Goal: Task Accomplishment & Management: Manage account settings

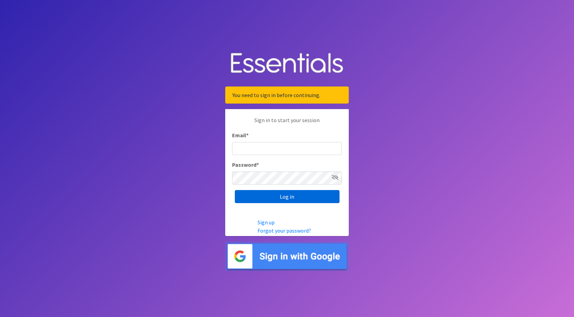
type input "[EMAIL_ADDRESS][PERSON_NAME][DOMAIN_NAME]"
click at [272, 199] on input "Log in" at bounding box center [287, 196] width 105 height 13
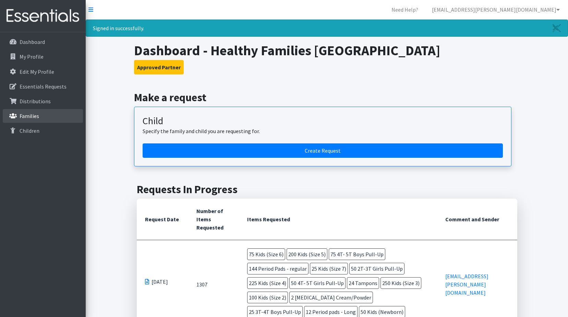
click at [20, 113] on p "Families" at bounding box center [30, 116] width 20 height 7
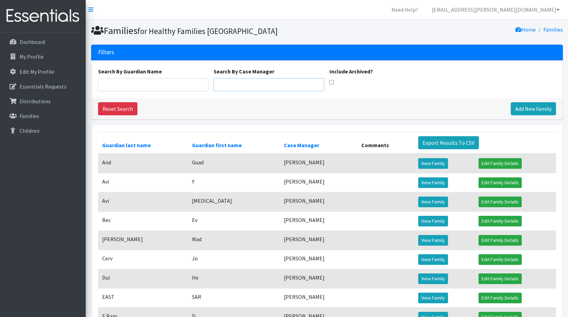
click at [276, 84] on input "Search By Case Manager" at bounding box center [269, 84] width 111 height 13
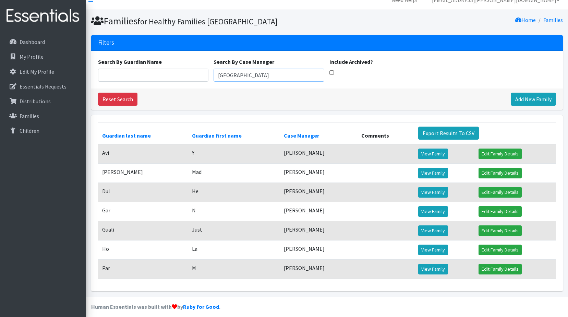
scroll to position [15, 0]
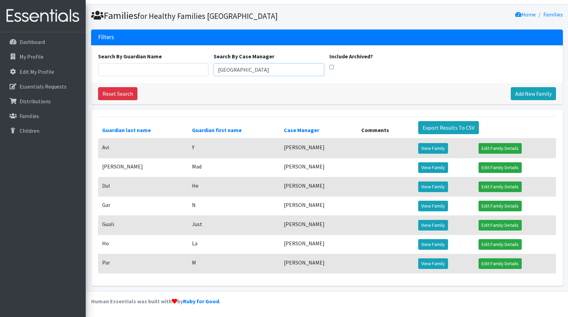
drag, startPoint x: 247, startPoint y: 71, endPoint x: 185, endPoint y: 69, distance: 62.5
click at [189, 61] on div "Search By Guardian Name Search By Case Manager kenya Include Archived?" at bounding box center [326, 64] width 463 height 24
type input "michele"
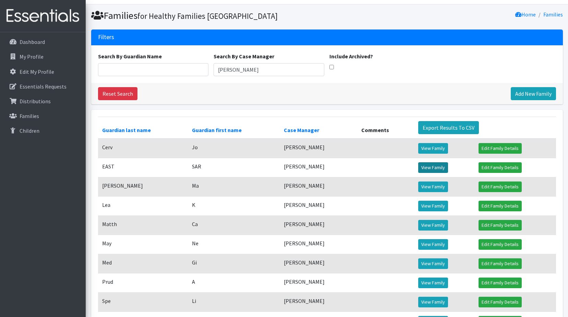
click at [441, 166] on link "View Family" at bounding box center [433, 167] width 30 height 11
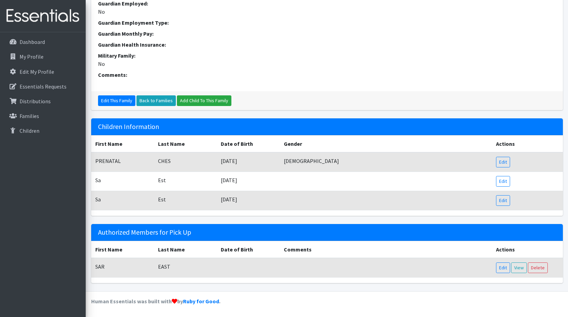
scroll to position [242, 0]
click at [501, 160] on link "Edit" at bounding box center [503, 162] width 14 height 11
click at [502, 183] on link "Edit" at bounding box center [503, 181] width 14 height 11
click at [509, 201] on link "Edit" at bounding box center [503, 200] width 14 height 11
click at [505, 182] on link "Edit" at bounding box center [503, 181] width 14 height 11
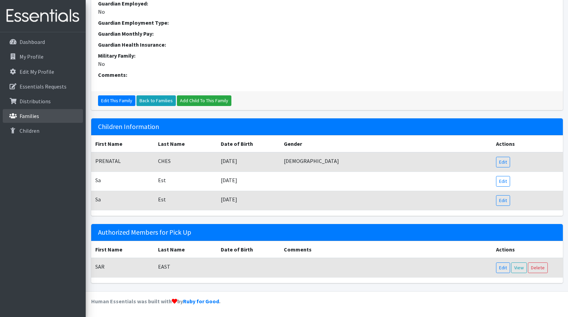
click at [31, 116] on p "Families" at bounding box center [30, 116] width 20 height 7
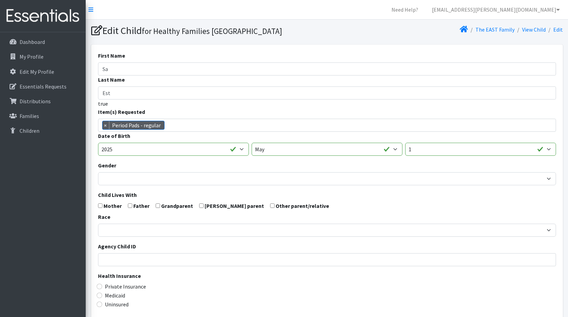
scroll to position [286, 0]
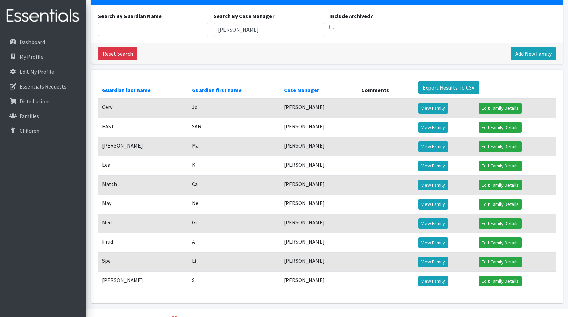
scroll to position [69, 0]
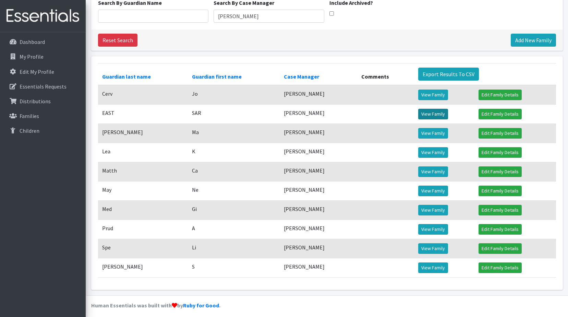
click at [440, 115] on link "View Family" at bounding box center [433, 114] width 30 height 11
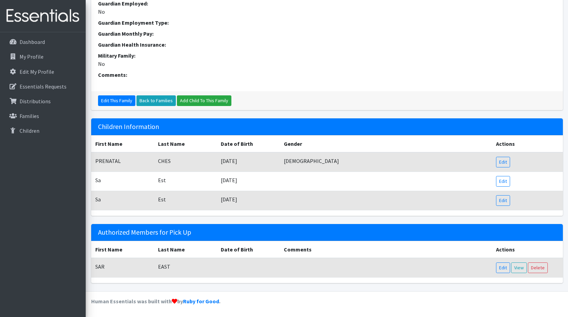
scroll to position [242, 0]
click at [112, 102] on link "Edit This Family" at bounding box center [116, 100] width 37 height 11
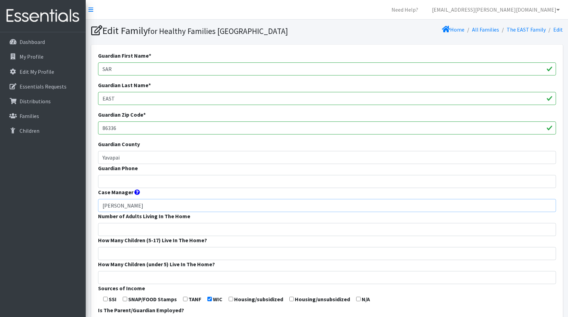
drag, startPoint x: 162, startPoint y: 204, endPoint x: 90, endPoint y: 190, distance: 73.1
click at [96, 193] on div "Guardian First Name * [PERSON_NAME] Guardian Last Name * EAST Guardian Zip Code…" at bounding box center [327, 255] width 472 height 421
type input "[PERSON_NAME]"
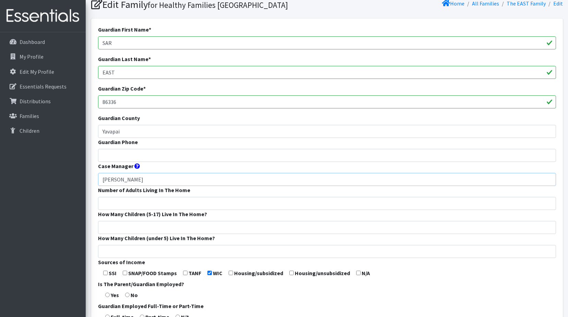
scroll to position [201, 0]
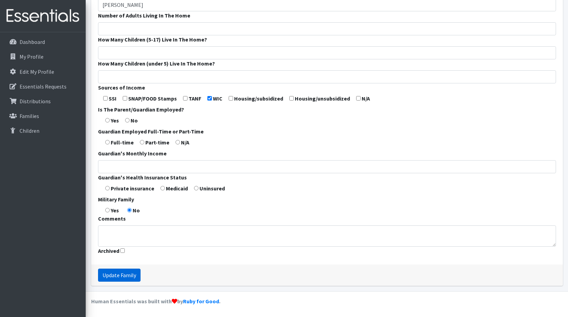
click at [118, 276] on input "Update Family" at bounding box center [119, 275] width 43 height 13
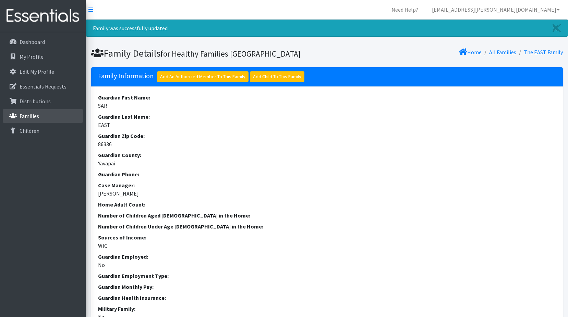
click at [27, 113] on p "Families" at bounding box center [30, 116] width 20 height 7
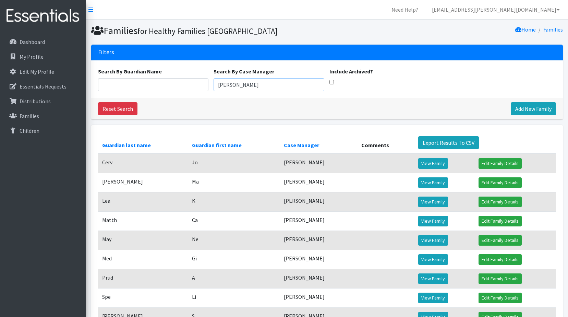
drag, startPoint x: 255, startPoint y: 86, endPoint x: 119, endPoint y: 68, distance: 136.7
click at [119, 68] on div "Search By Guardian Name Search By Case Manager michele Include Archived?" at bounding box center [326, 79] width 463 height 24
type input "kenya"
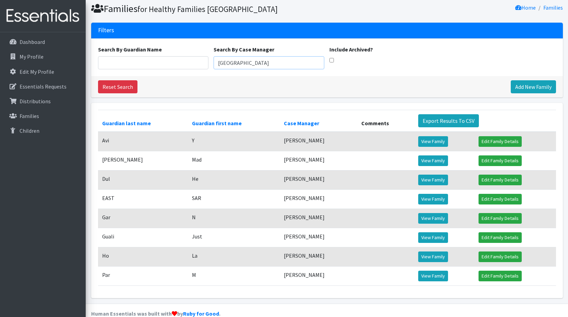
scroll to position [34, 0]
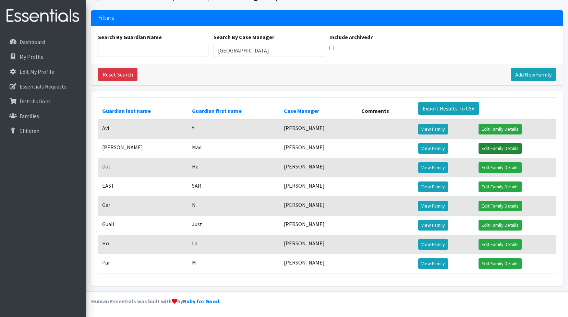
click at [497, 148] on link "Edit Family Details" at bounding box center [500, 148] width 43 height 11
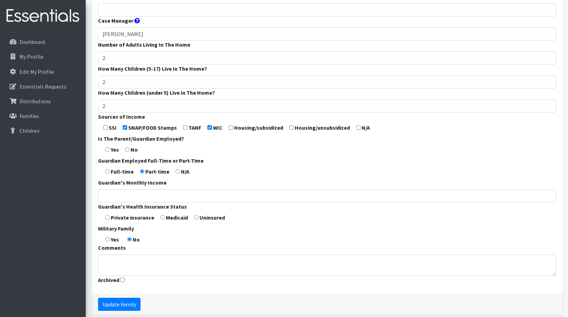
scroll to position [201, 0]
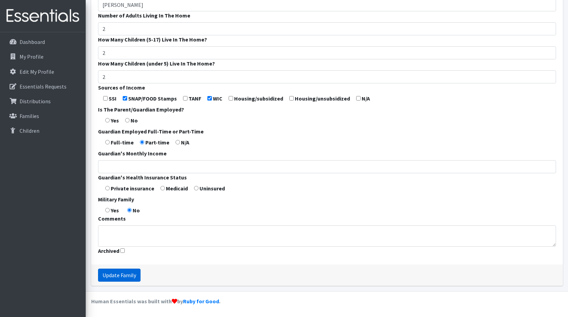
click at [121, 270] on input "Update Family" at bounding box center [119, 275] width 43 height 13
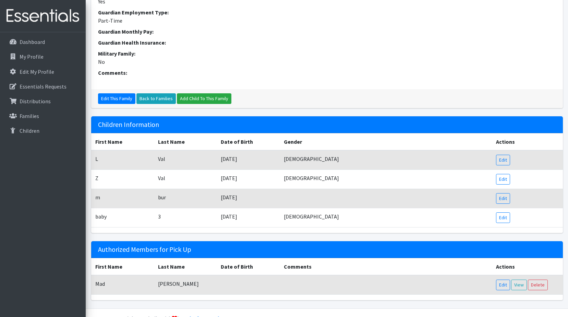
scroll to position [317, 0]
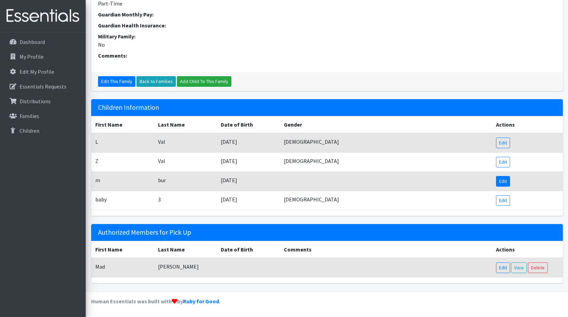
click at [505, 182] on link "Edit" at bounding box center [503, 181] width 14 height 11
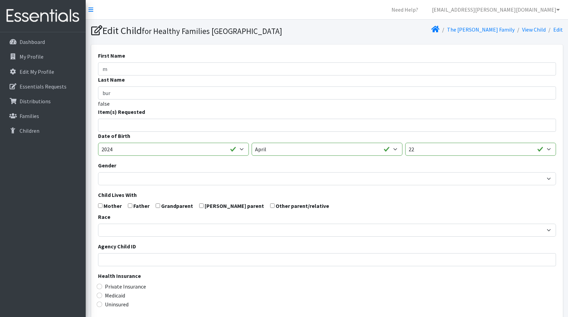
click at [169, 128] on ul at bounding box center [329, 124] width 462 height 9
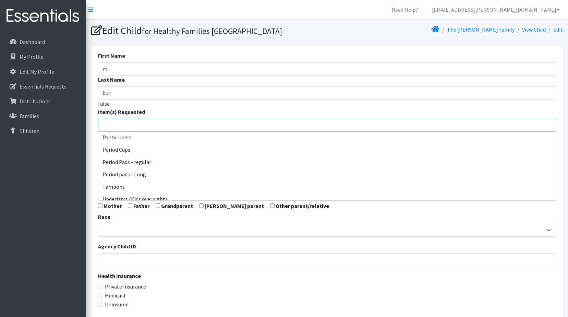
scroll to position [515, 0]
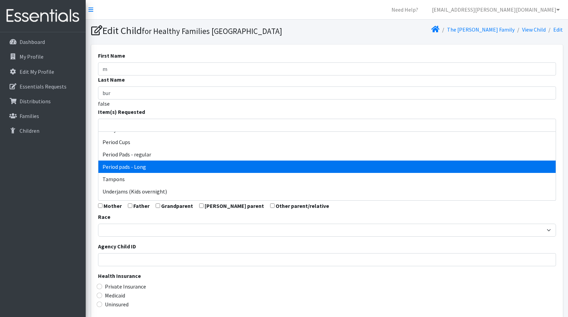
select select "13503"
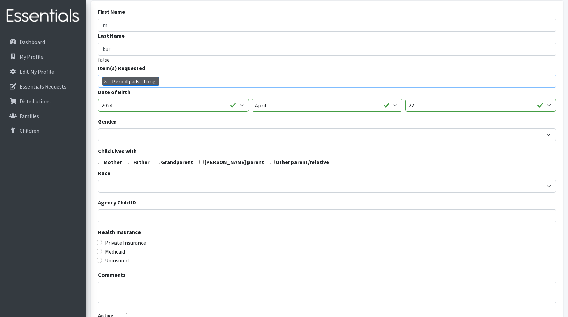
scroll to position [119, 0]
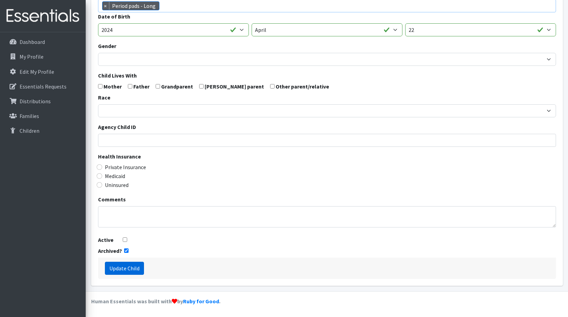
click at [135, 267] on input "Update Child" at bounding box center [124, 268] width 39 height 13
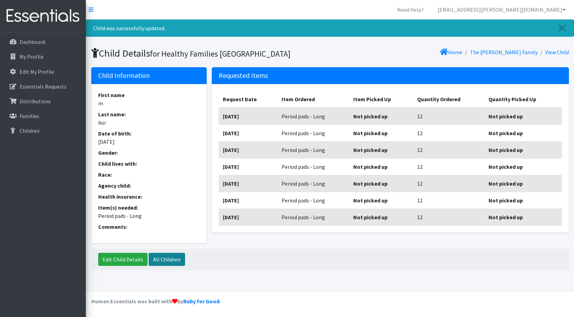
click at [163, 258] on link "All Children" at bounding box center [167, 259] width 36 height 13
click at [132, 258] on link "Edit Child Details" at bounding box center [122, 259] width 49 height 13
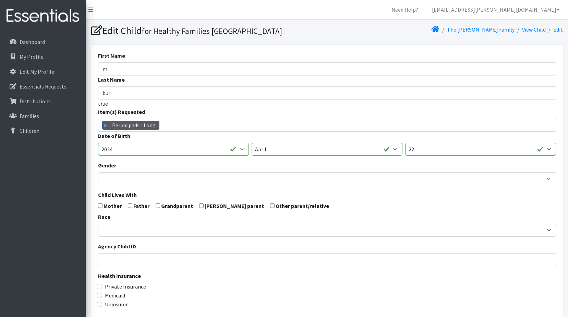
scroll to position [119, 0]
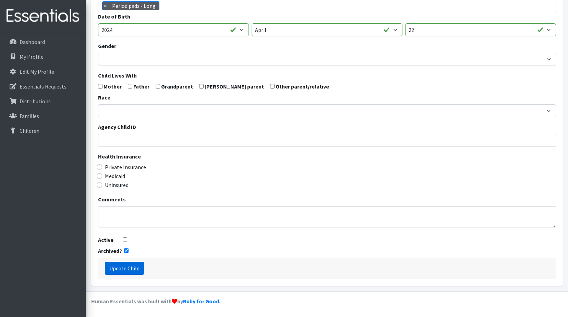
click at [129, 269] on input "Update Child" at bounding box center [124, 268] width 39 height 13
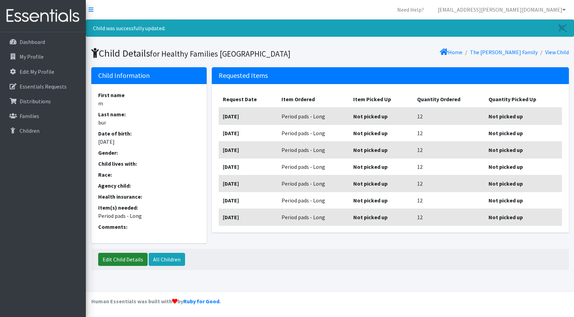
click at [129, 261] on link "Edit Child Details" at bounding box center [122, 259] width 49 height 13
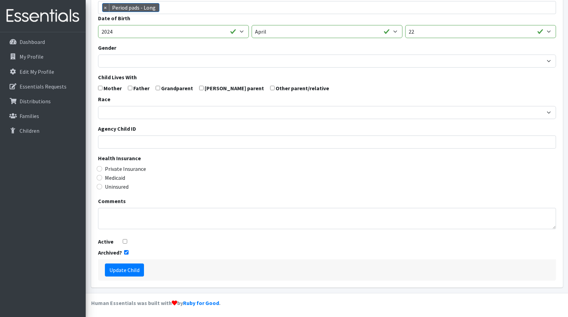
scroll to position [119, 0]
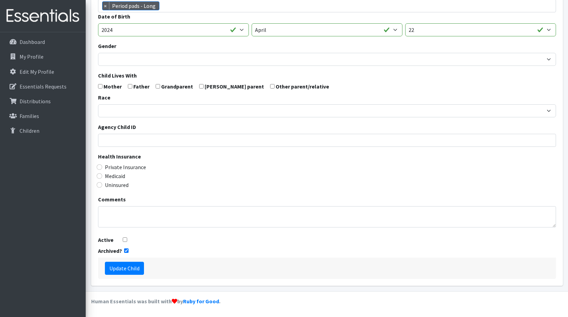
click at [129, 240] on form "First Name m Last Name bur true Item(s) Requested 2T-3T Boy Pull-Up 2T-3T Girls…" at bounding box center [327, 105] width 458 height 347
click at [122, 240] on form "First Name m Last Name bur true Item(s) Requested 2T-3T Boy Pull-Up 2T-3T Girls…" at bounding box center [327, 105] width 458 height 347
click at [124, 239] on input "Active" at bounding box center [125, 239] width 4 height 4
checkbox input "true"
click at [132, 266] on input "Update Child" at bounding box center [124, 268] width 39 height 13
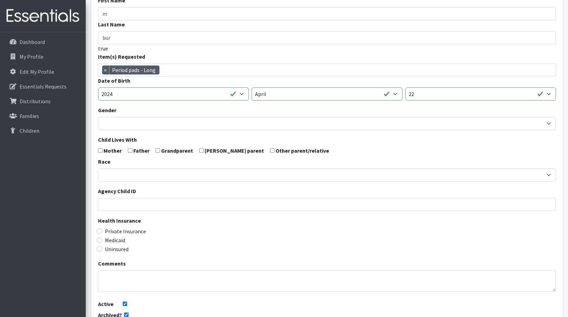
scroll to position [119, 0]
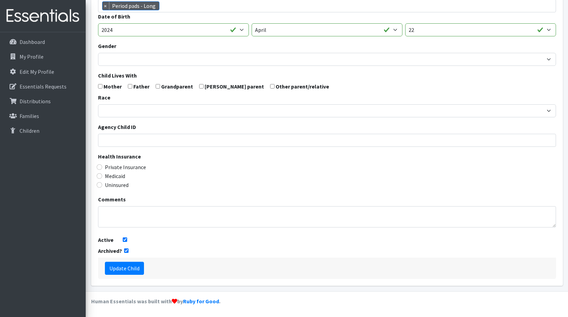
click at [126, 250] on input "checkbox" at bounding box center [126, 250] width 4 height 4
checkbox input "false"
click at [130, 272] on input "Update Child" at bounding box center [124, 268] width 39 height 13
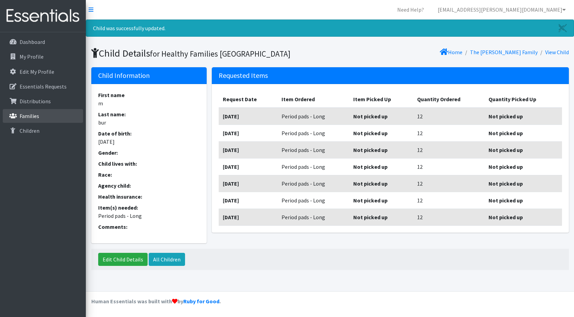
click at [38, 119] on p "Families" at bounding box center [30, 116] width 20 height 7
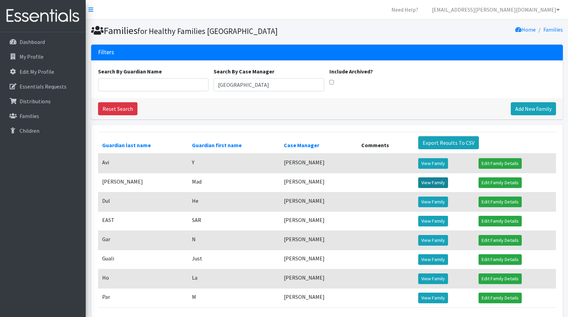
click at [430, 185] on link "View Family" at bounding box center [433, 182] width 30 height 11
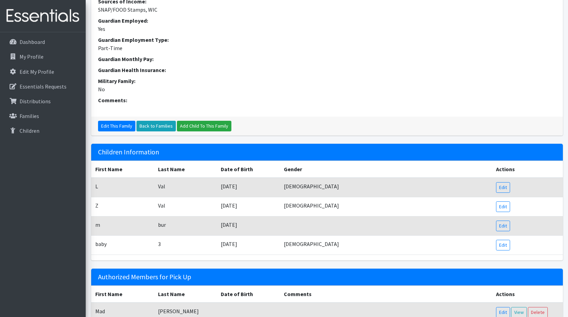
scroll to position [294, 0]
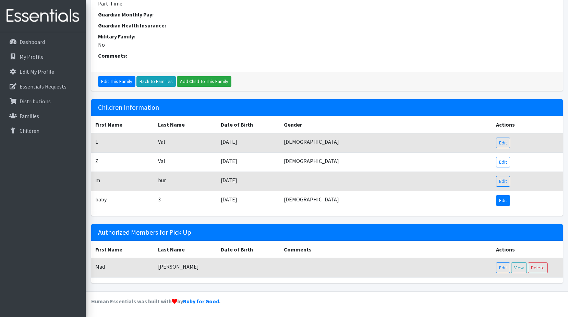
click at [507, 200] on link "Edit" at bounding box center [503, 200] width 14 height 11
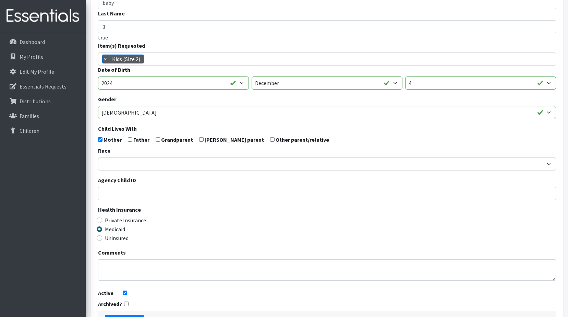
scroll to position [119, 0]
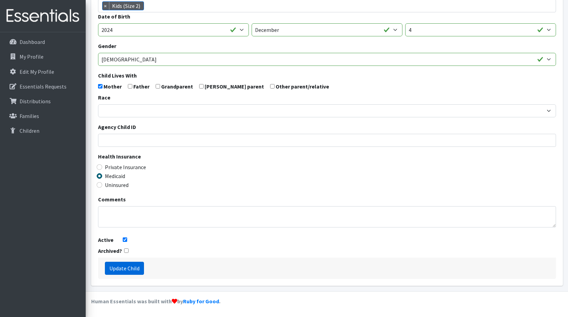
click at [132, 266] on input "Update Child" at bounding box center [124, 268] width 39 height 13
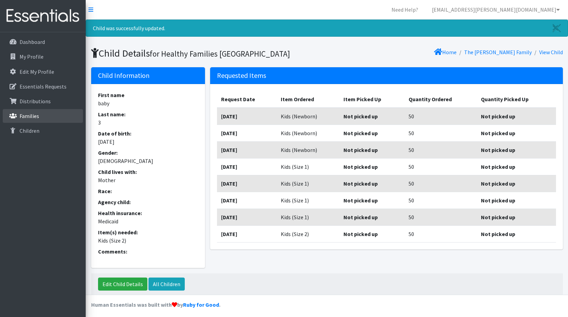
drag, startPoint x: 32, startPoint y: 116, endPoint x: 39, endPoint y: 123, distance: 10.4
click at [32, 116] on p "Families" at bounding box center [30, 116] width 20 height 7
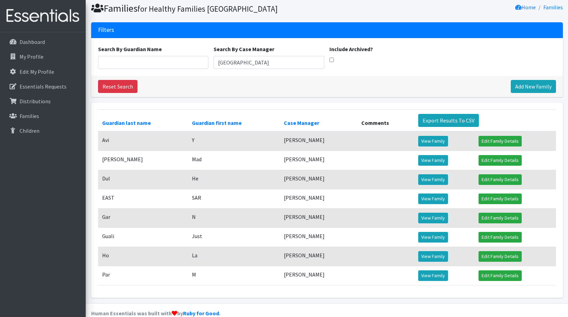
scroll to position [34, 0]
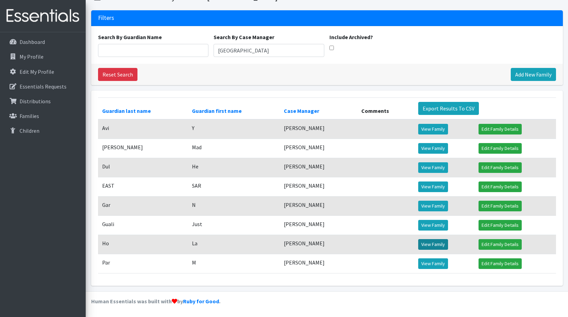
click at [432, 247] on link "View Family" at bounding box center [433, 244] width 30 height 11
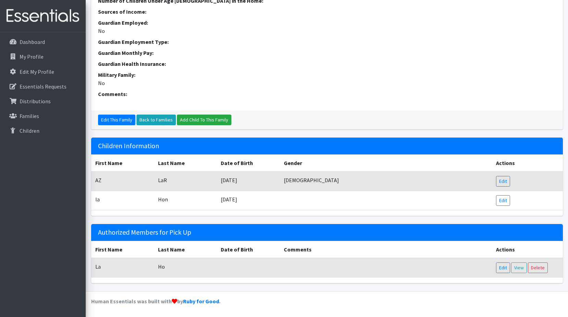
scroll to position [215, 0]
click at [504, 178] on link "Edit" at bounding box center [503, 181] width 14 height 11
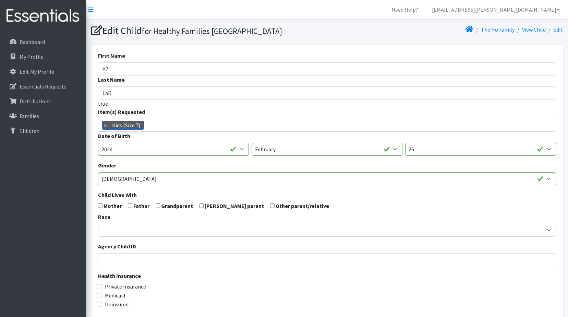
scroll to position [250, 0]
click at [440, 125] on span "× Kids (Size 7)" at bounding box center [327, 125] width 458 height 13
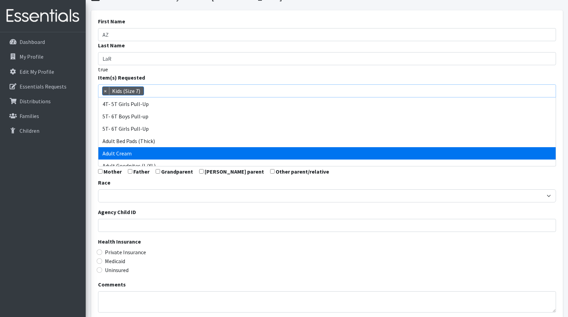
scroll to position [49, 0]
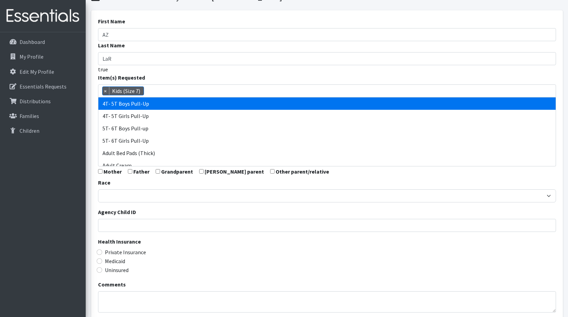
select select "12524"
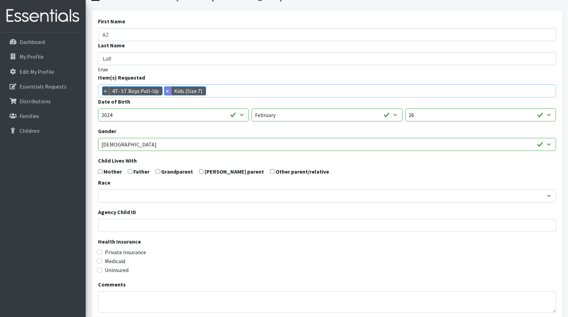
click at [165, 92] on span "×" at bounding box center [168, 91] width 7 height 8
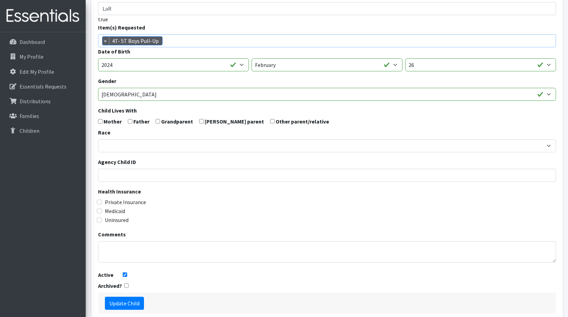
scroll to position [119, 0]
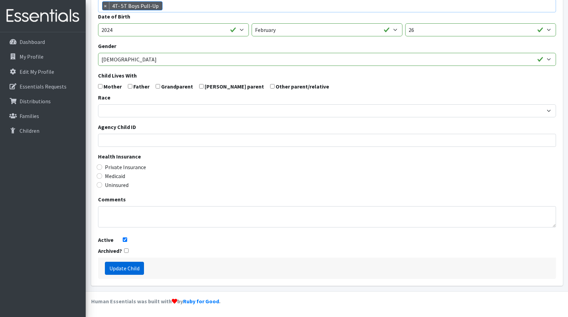
click at [139, 270] on input "Update Child" at bounding box center [124, 268] width 39 height 13
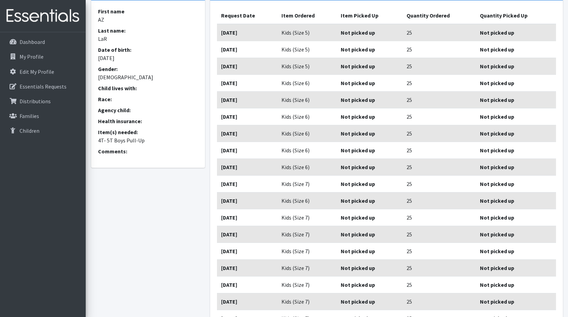
scroll to position [153, 0]
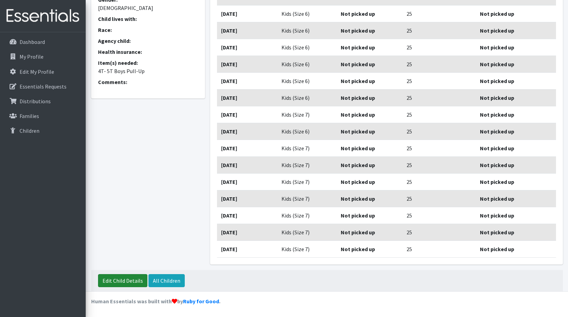
click at [129, 278] on link "Edit Child Details" at bounding box center [122, 280] width 49 height 13
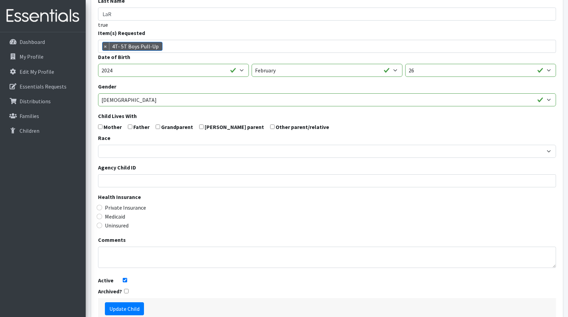
scroll to position [119, 0]
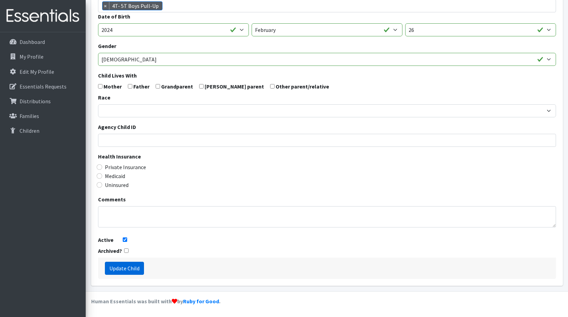
click at [136, 264] on input "Update Child" at bounding box center [124, 268] width 39 height 13
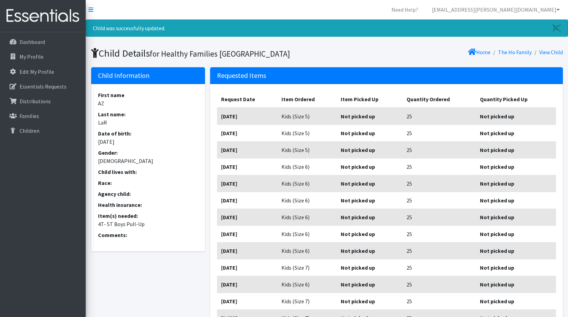
scroll to position [153, 0]
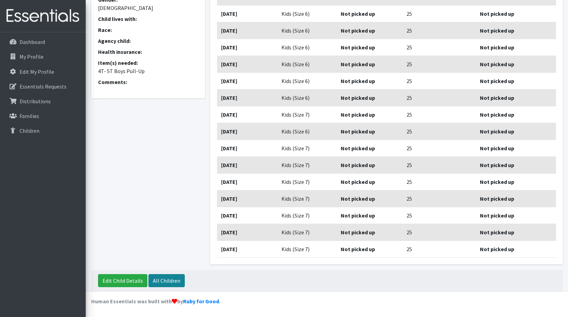
click at [158, 278] on link "All Children" at bounding box center [167, 280] width 36 height 13
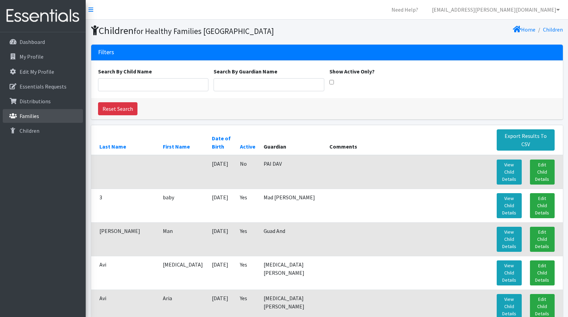
click at [45, 114] on link "Families" at bounding box center [43, 116] width 80 height 14
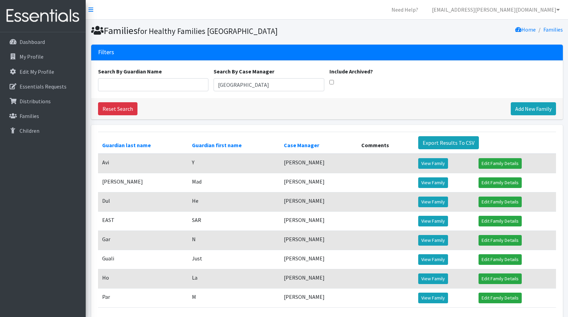
scroll to position [34, 0]
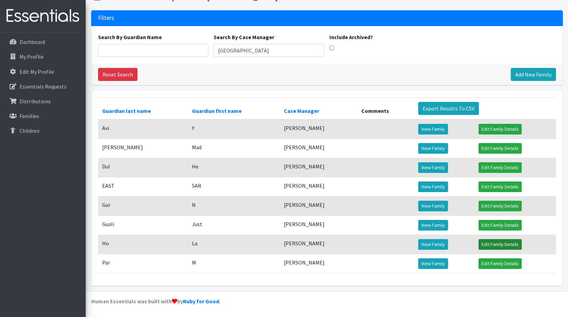
click at [490, 243] on link "Edit Family Details" at bounding box center [500, 244] width 43 height 11
click at [436, 242] on link "View Family" at bounding box center [433, 244] width 30 height 11
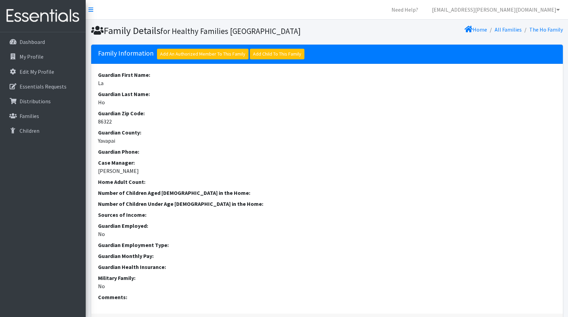
scroll to position [215, 0]
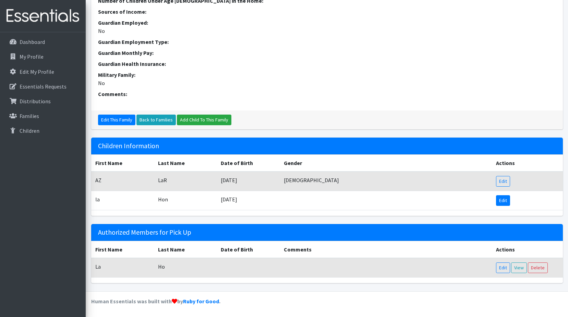
click at [501, 199] on link "Edit" at bounding box center [503, 200] width 14 height 11
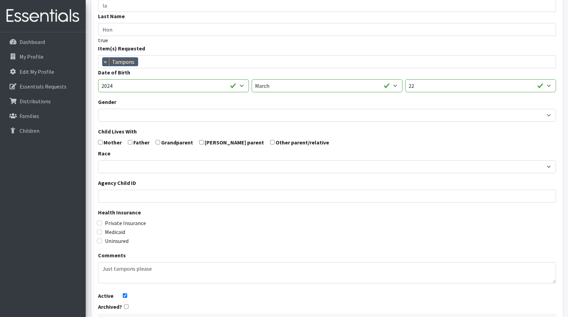
scroll to position [119, 0]
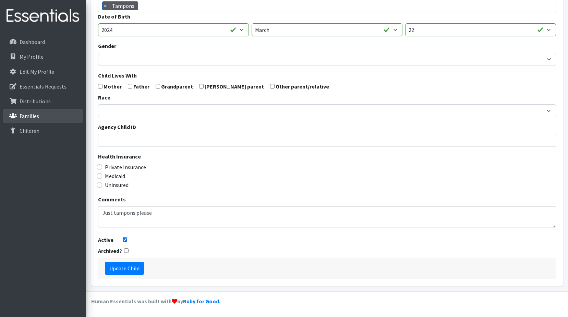
click at [25, 116] on p "Families" at bounding box center [30, 116] width 20 height 7
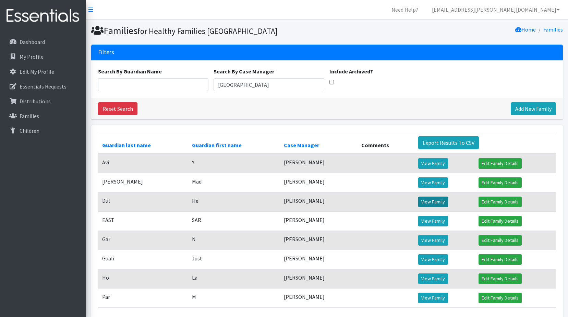
click at [435, 200] on link "View Family" at bounding box center [433, 202] width 30 height 11
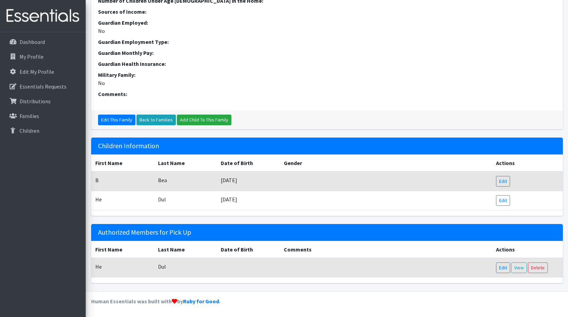
scroll to position [207, 0]
click at [502, 181] on link "Edit" at bounding box center [503, 181] width 14 height 11
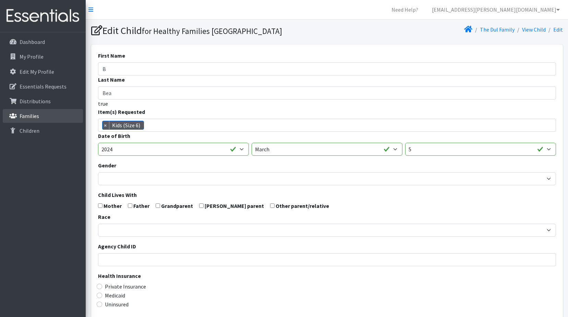
click at [38, 115] on p "Families" at bounding box center [30, 116] width 20 height 7
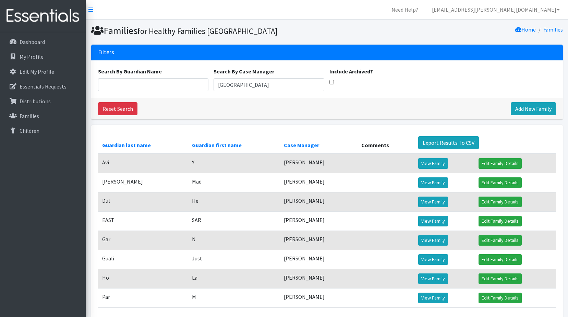
scroll to position [34, 0]
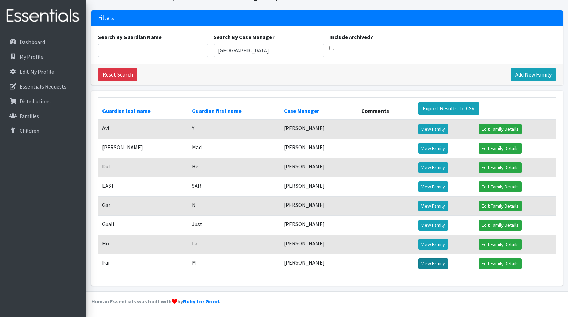
click at [423, 264] on link "View Family" at bounding box center [433, 263] width 30 height 11
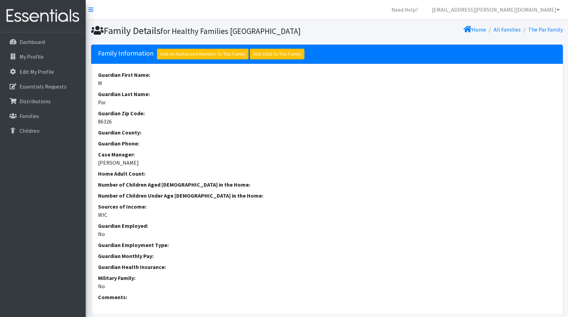
scroll to position [215, 0]
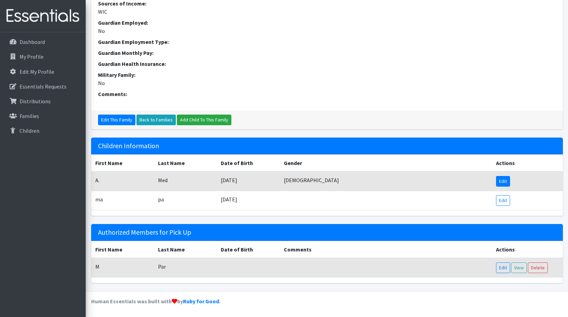
click at [503, 182] on link "Edit" at bounding box center [503, 181] width 14 height 11
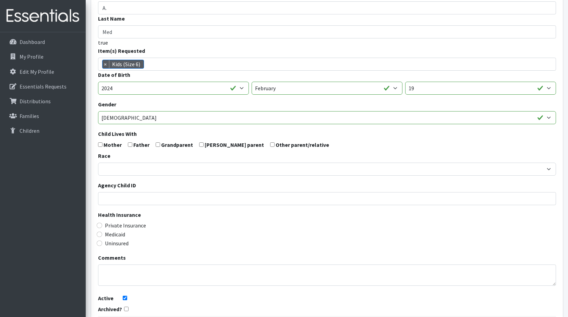
scroll to position [119, 0]
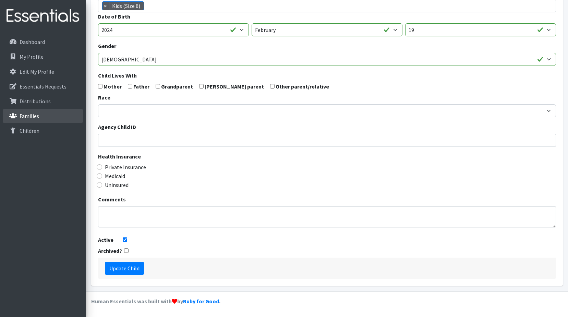
click at [31, 116] on p "Families" at bounding box center [30, 116] width 20 height 7
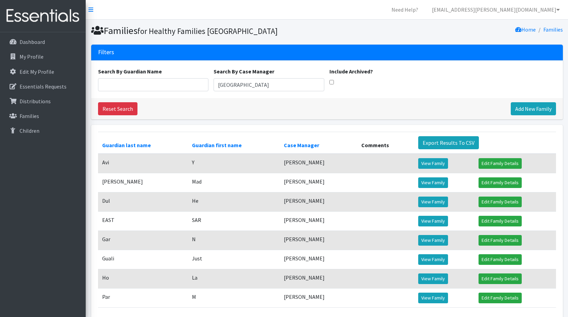
scroll to position [34, 0]
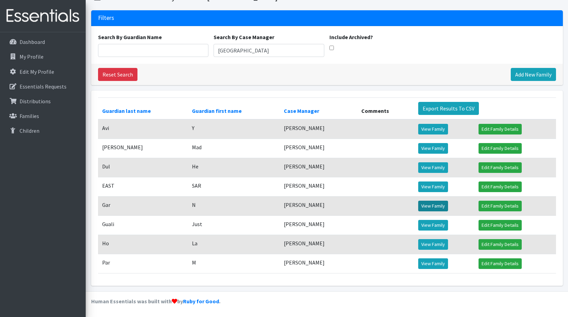
click at [442, 205] on link "View Family" at bounding box center [433, 206] width 30 height 11
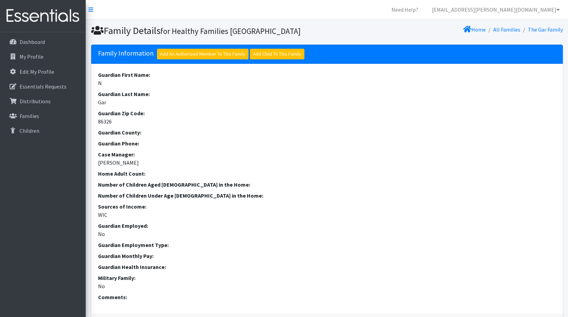
scroll to position [196, 0]
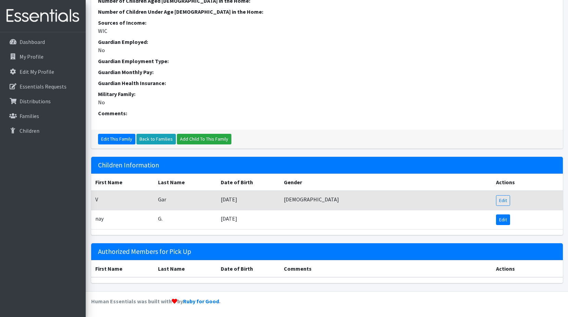
click at [505, 219] on link "Edit" at bounding box center [503, 219] width 14 height 11
click at [503, 202] on link "Edit" at bounding box center [503, 200] width 14 height 11
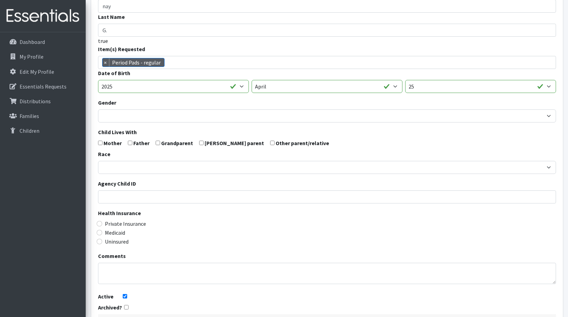
scroll to position [119, 0]
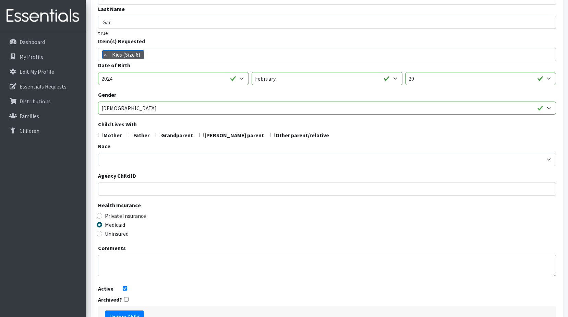
scroll to position [119, 0]
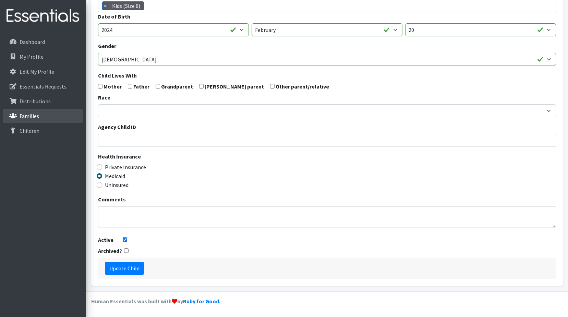
click at [27, 117] on p "Families" at bounding box center [30, 116] width 20 height 7
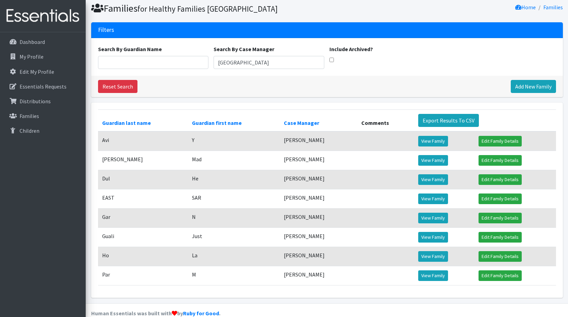
scroll to position [34, 0]
